Goal: Task Accomplishment & Management: Use online tool/utility

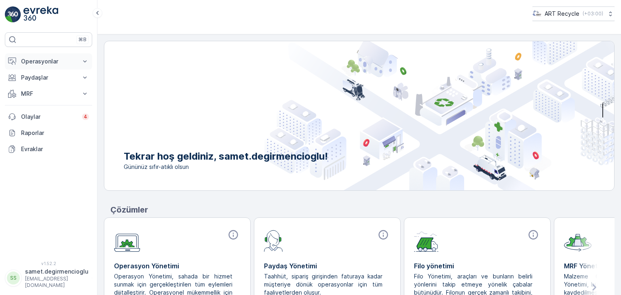
click at [46, 59] on p "Operasyonlar" at bounding box center [48, 61] width 55 height 8
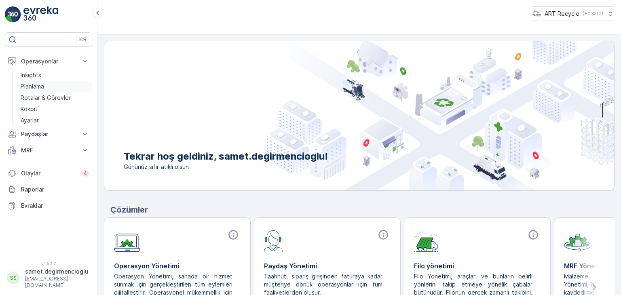
click at [36, 85] on p "Planlama" at bounding box center [32, 86] width 23 height 8
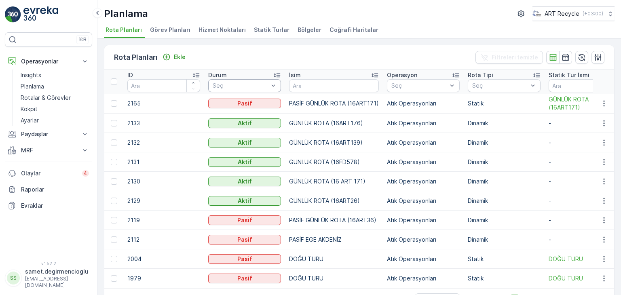
click at [222, 80] on div "Seç" at bounding box center [244, 85] width 73 height 13
click at [317, 83] on input "text" at bounding box center [334, 85] width 90 height 13
click at [563, 81] on input "text" at bounding box center [584, 85] width 73 height 13
click at [150, 83] on input "number" at bounding box center [163, 85] width 73 height 13
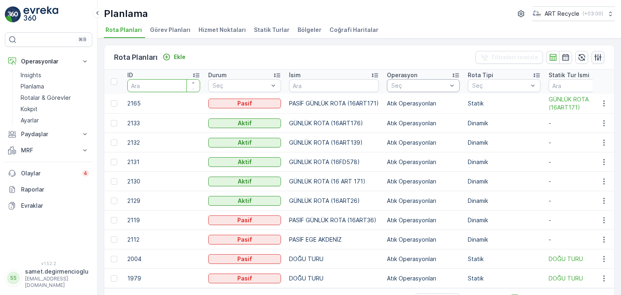
click at [594, 57] on icon "button" at bounding box center [598, 57] width 8 height 8
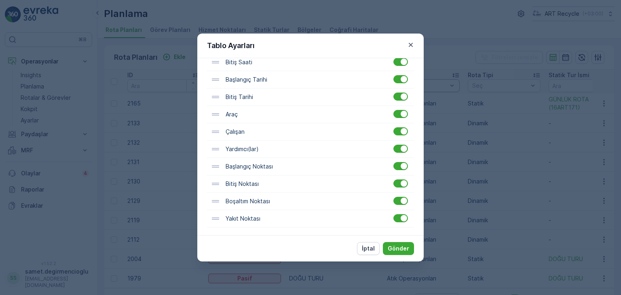
scroll to position [261, 0]
click at [413, 42] on icon "button" at bounding box center [411, 45] width 8 height 8
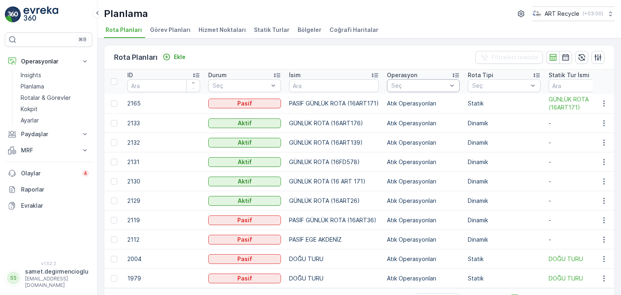
scroll to position [26, 0]
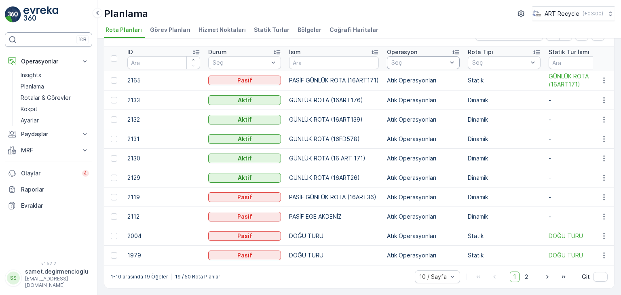
click at [36, 40] on div "⌘B" at bounding box center [48, 39] width 87 height 15
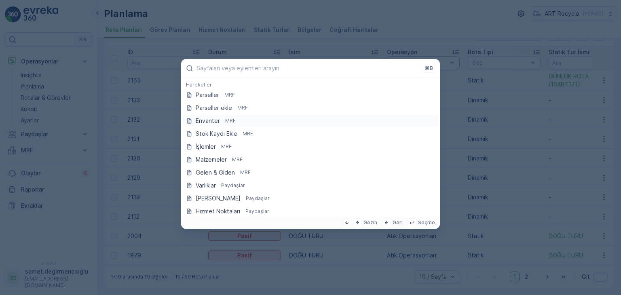
click at [390, 220] on icon at bounding box center [386, 222] width 6 height 6
click at [390, 224] on icon at bounding box center [386, 222] width 6 height 6
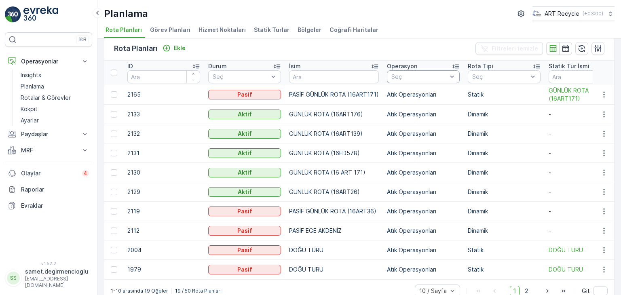
scroll to position [0, 0]
